Goal: Transaction & Acquisition: Purchase product/service

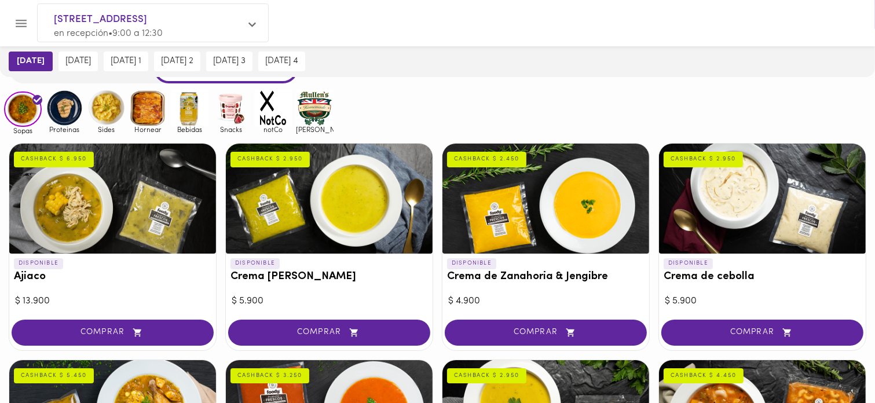
scroll to position [58, 0]
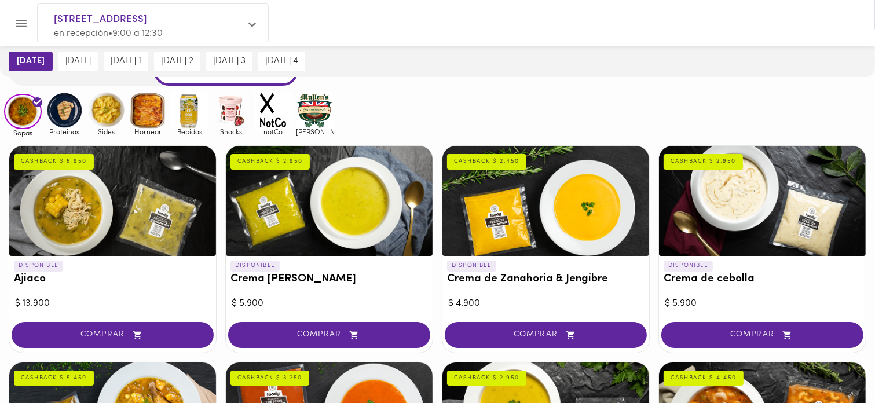
click at [344, 281] on h3 "Crema [PERSON_NAME]" at bounding box center [328, 279] width 197 height 12
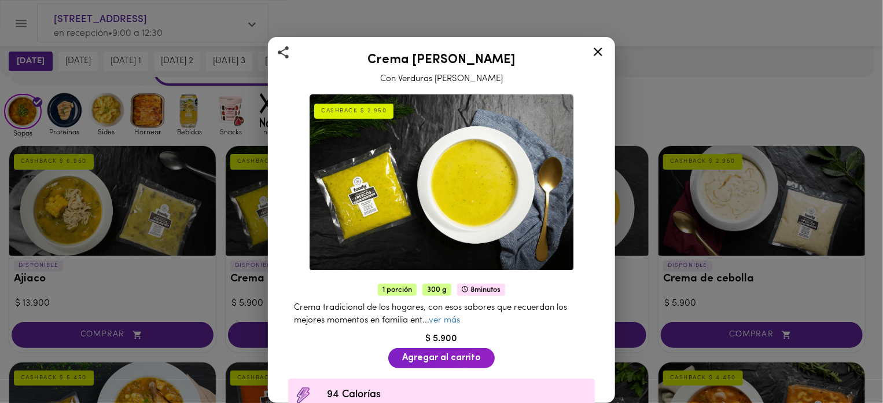
click at [604, 50] on icon at bounding box center [598, 52] width 14 height 14
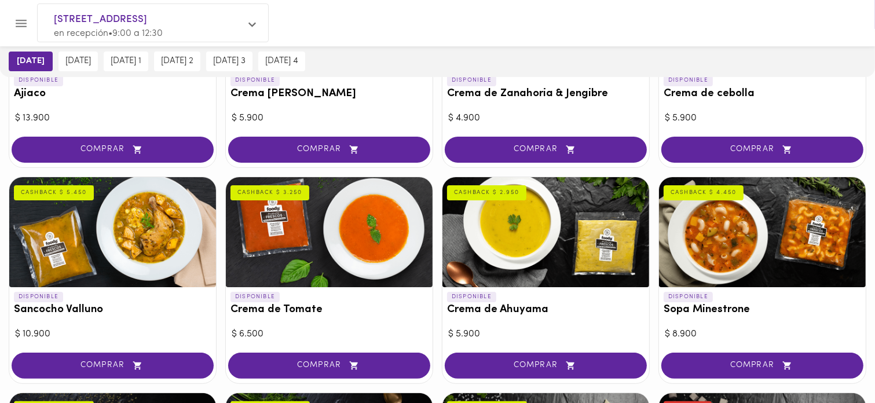
scroll to position [174, 0]
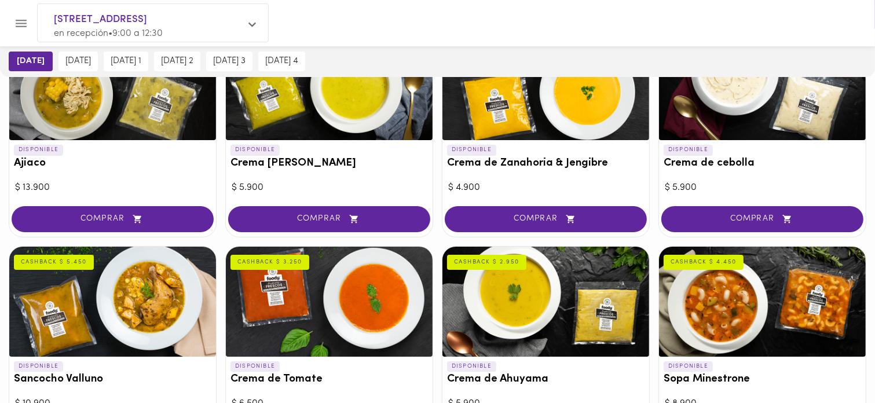
click at [486, 14] on div at bounding box center [447, 23] width 825 height 27
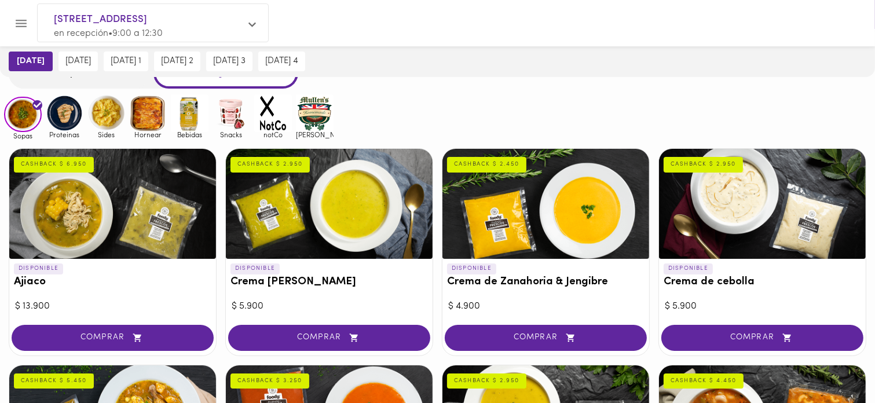
scroll to position [0, 0]
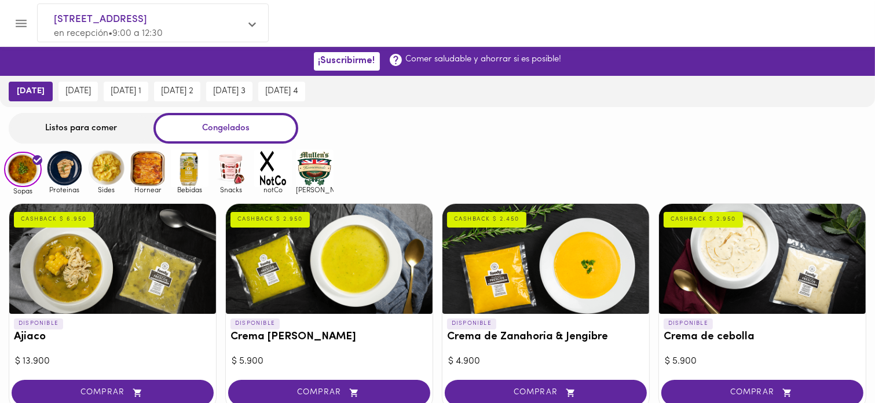
click at [63, 164] on img at bounding box center [65, 168] width 38 height 38
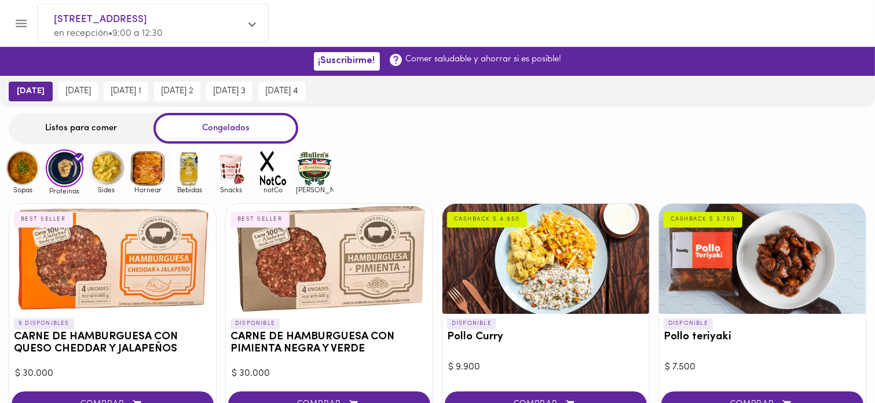
click at [101, 171] on img at bounding box center [106, 168] width 38 height 38
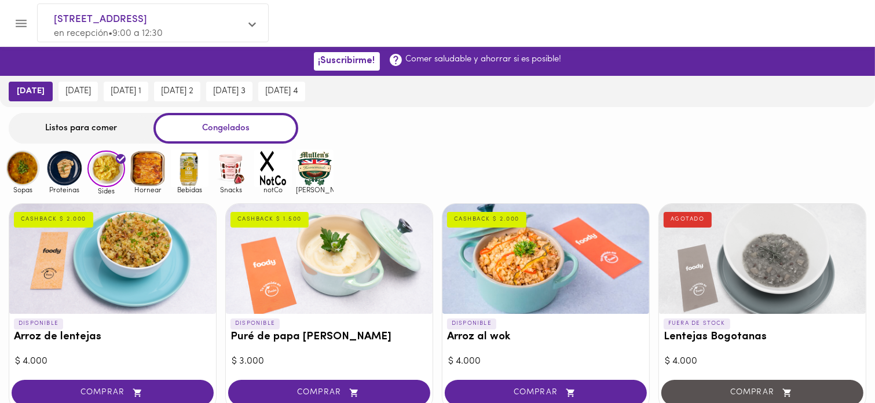
click at [149, 170] on img at bounding box center [148, 168] width 38 height 38
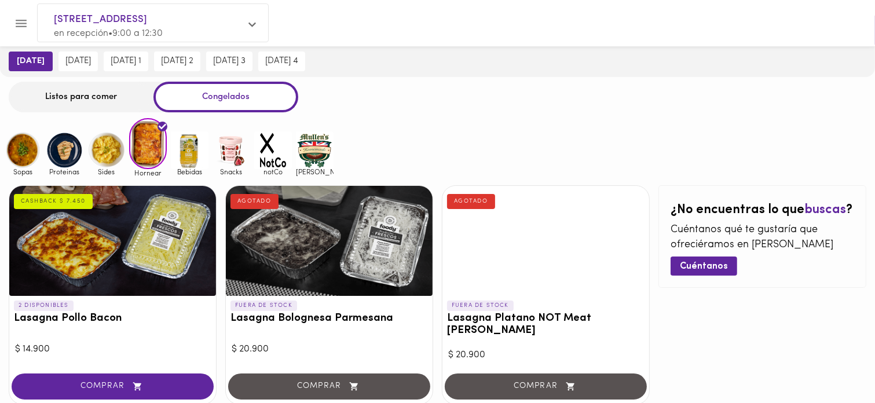
scroll to position [58, 0]
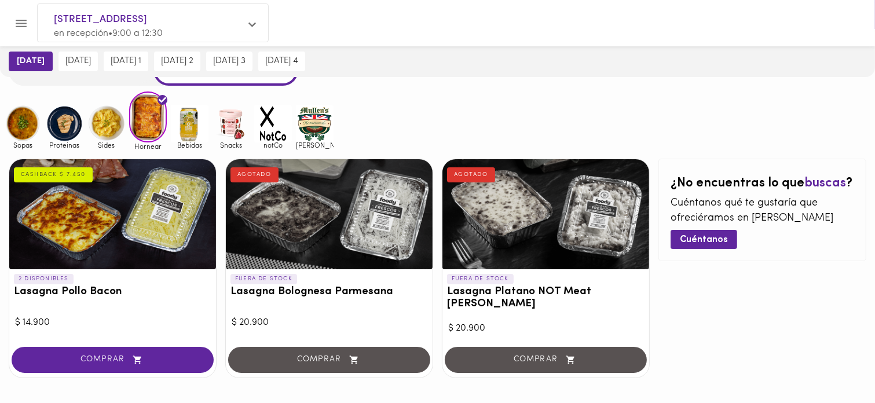
drag, startPoint x: 636, startPoint y: 0, endPoint x: 512, endPoint y: 17, distance: 125.7
click at [512, 17] on div at bounding box center [447, 23] width 825 height 27
